Goal: Task Accomplishment & Management: Manage account settings

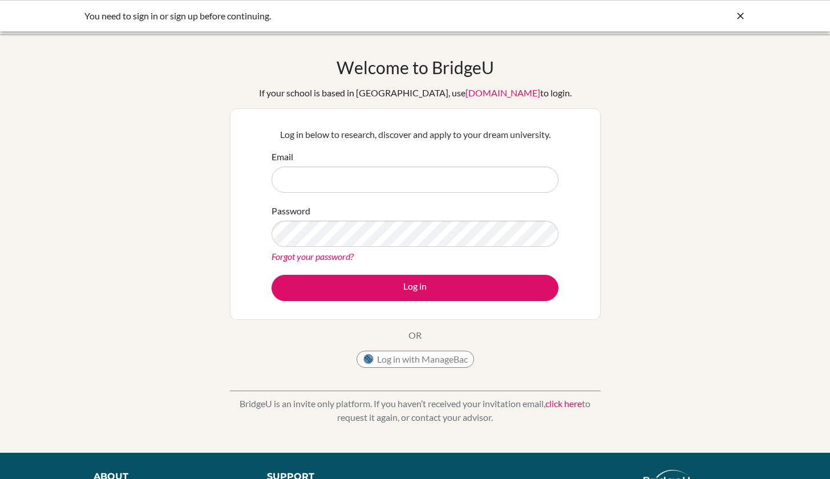
click at [430, 161] on div "Email" at bounding box center [414, 171] width 287 height 43
click at [424, 170] on input "Email" at bounding box center [414, 179] width 287 height 26
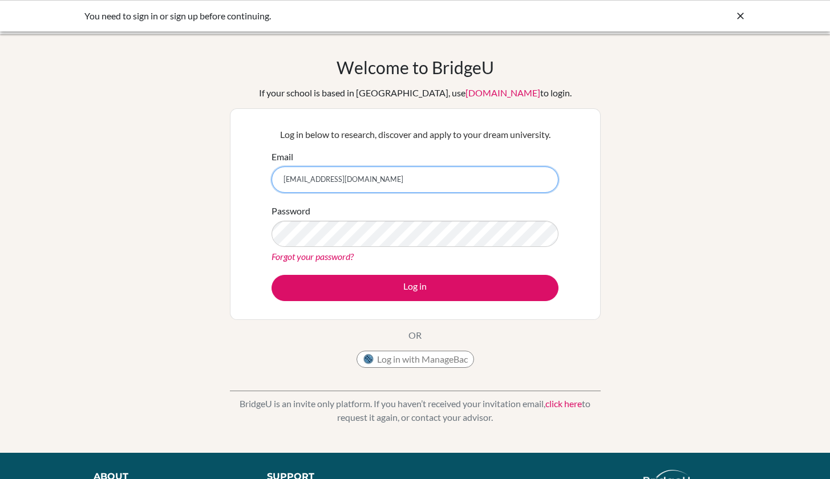
type input "[EMAIL_ADDRESS][DOMAIN_NAME]"
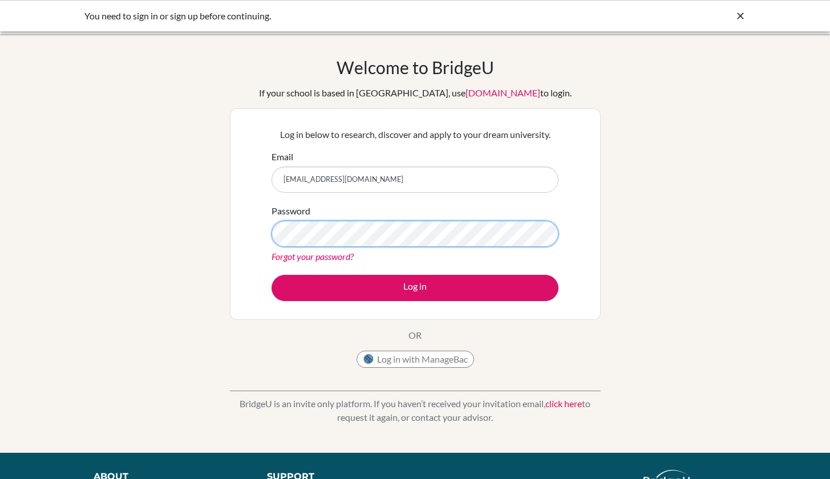
click at [415, 287] on button "Log in" at bounding box center [414, 288] width 287 height 26
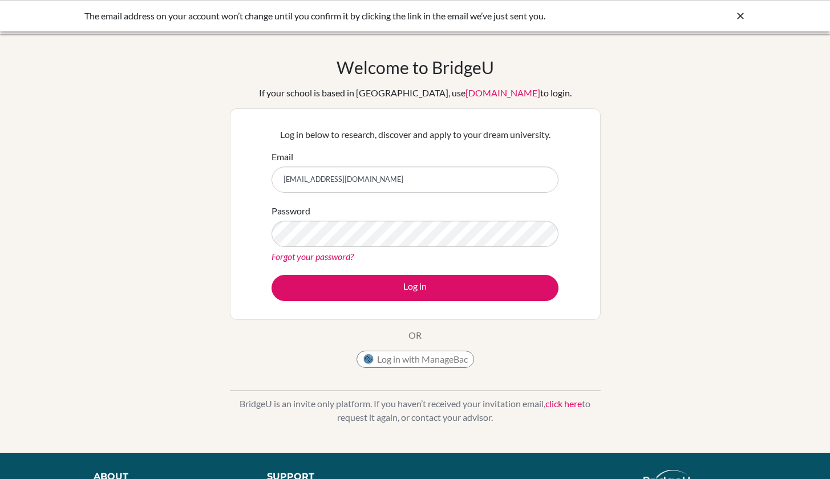
type input "[EMAIL_ADDRESS][DOMAIN_NAME]"
click at [415, 287] on button "Log in" at bounding box center [414, 288] width 287 height 26
